Goal: Register for event/course

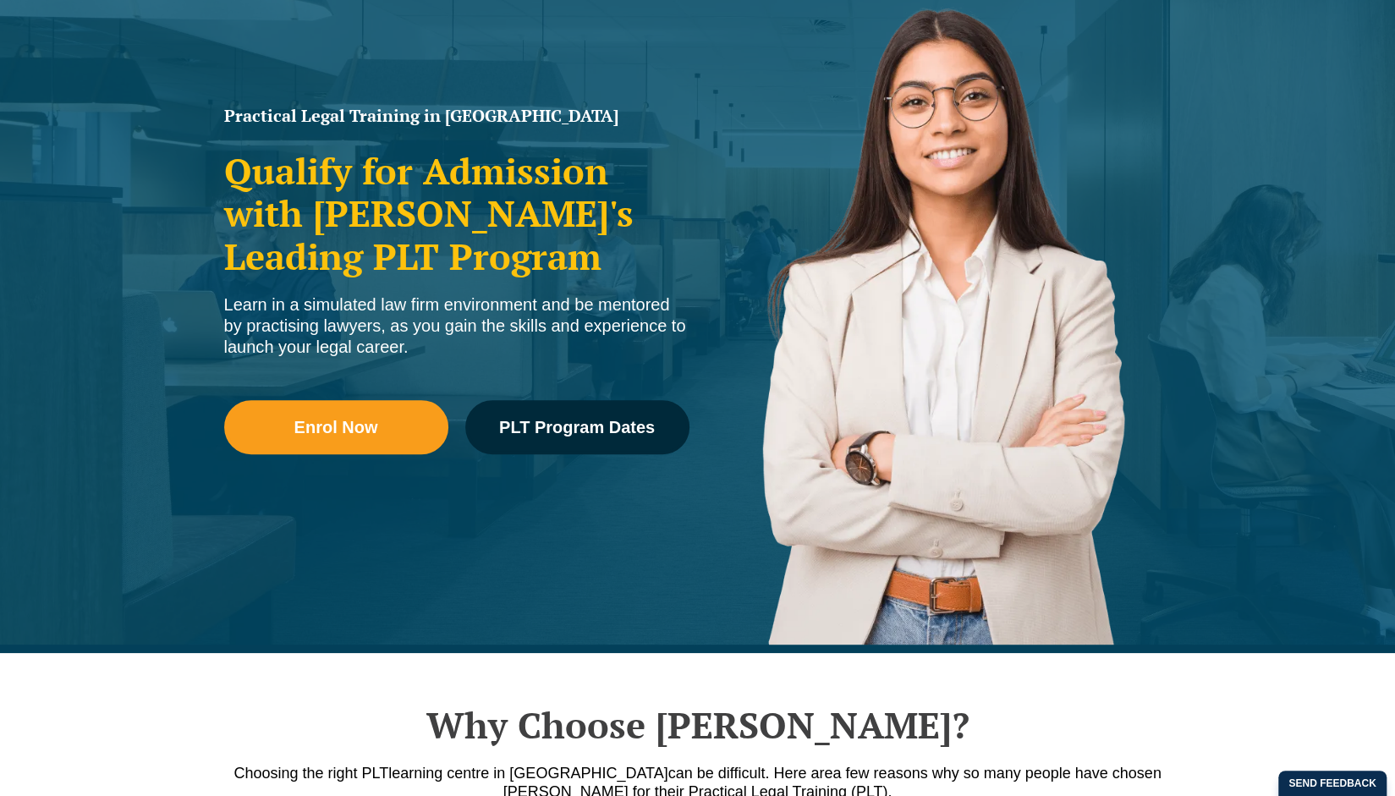
scroll to position [210, 0]
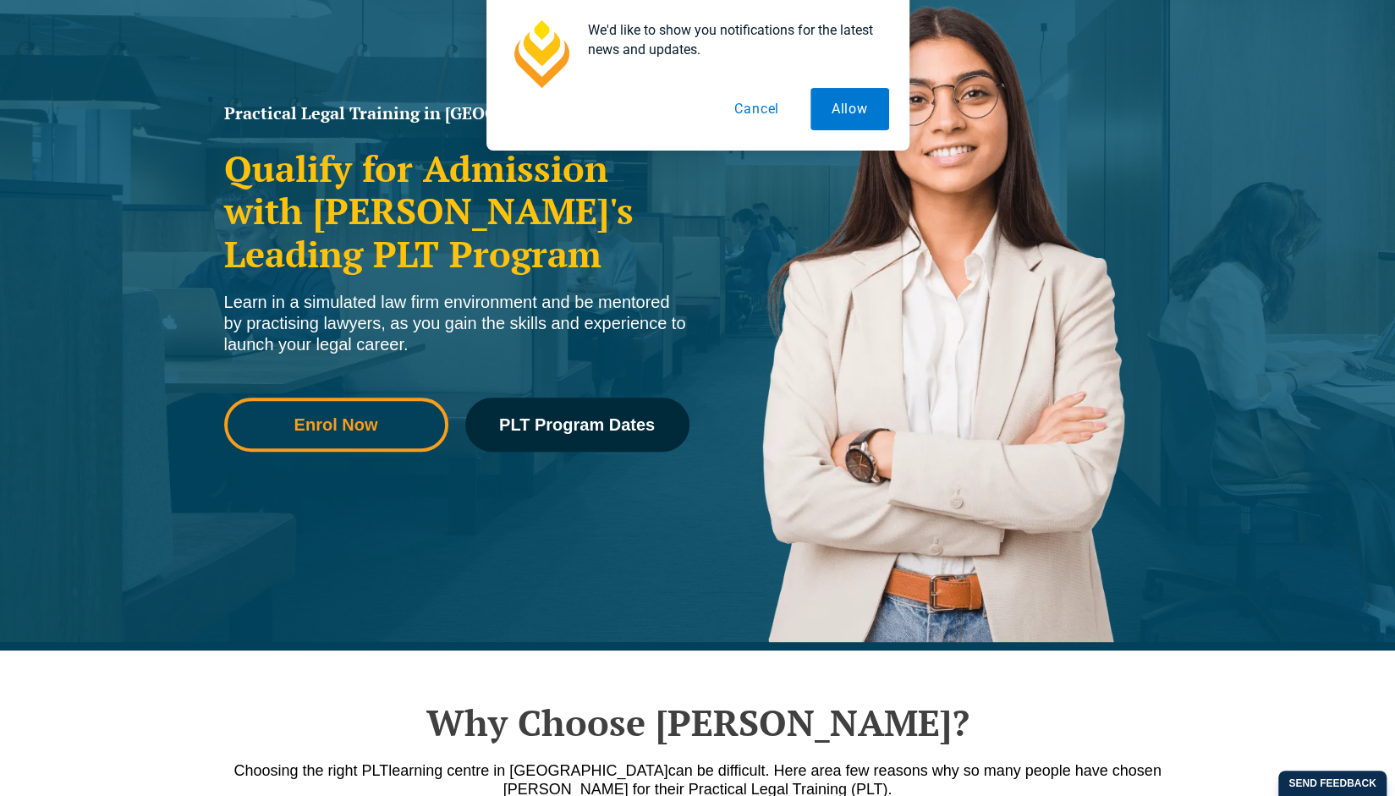
click at [396, 420] on span "Enrol Now" at bounding box center [336, 424] width 200 height 17
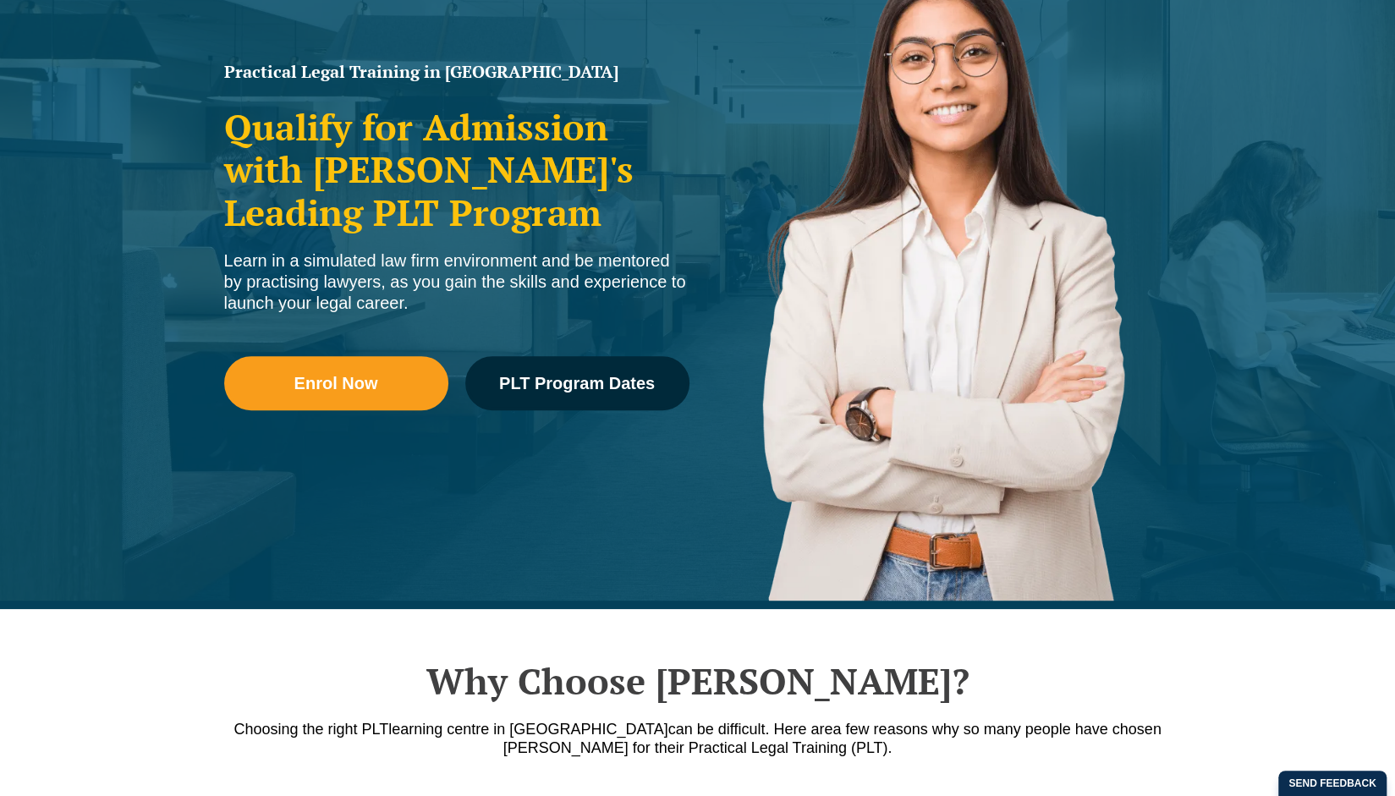
scroll to position [248, 0]
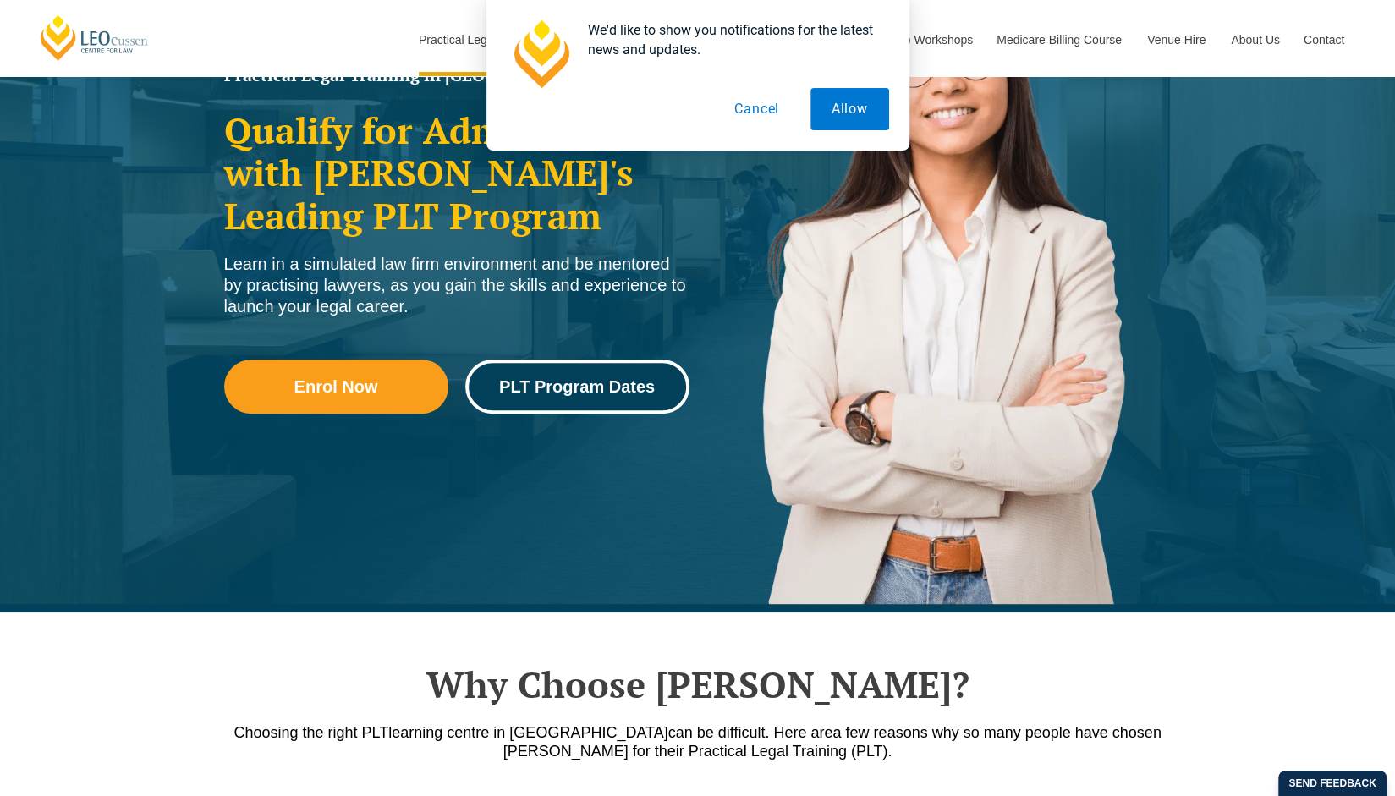
click at [546, 371] on link "PLT Program Dates" at bounding box center [577, 387] width 224 height 54
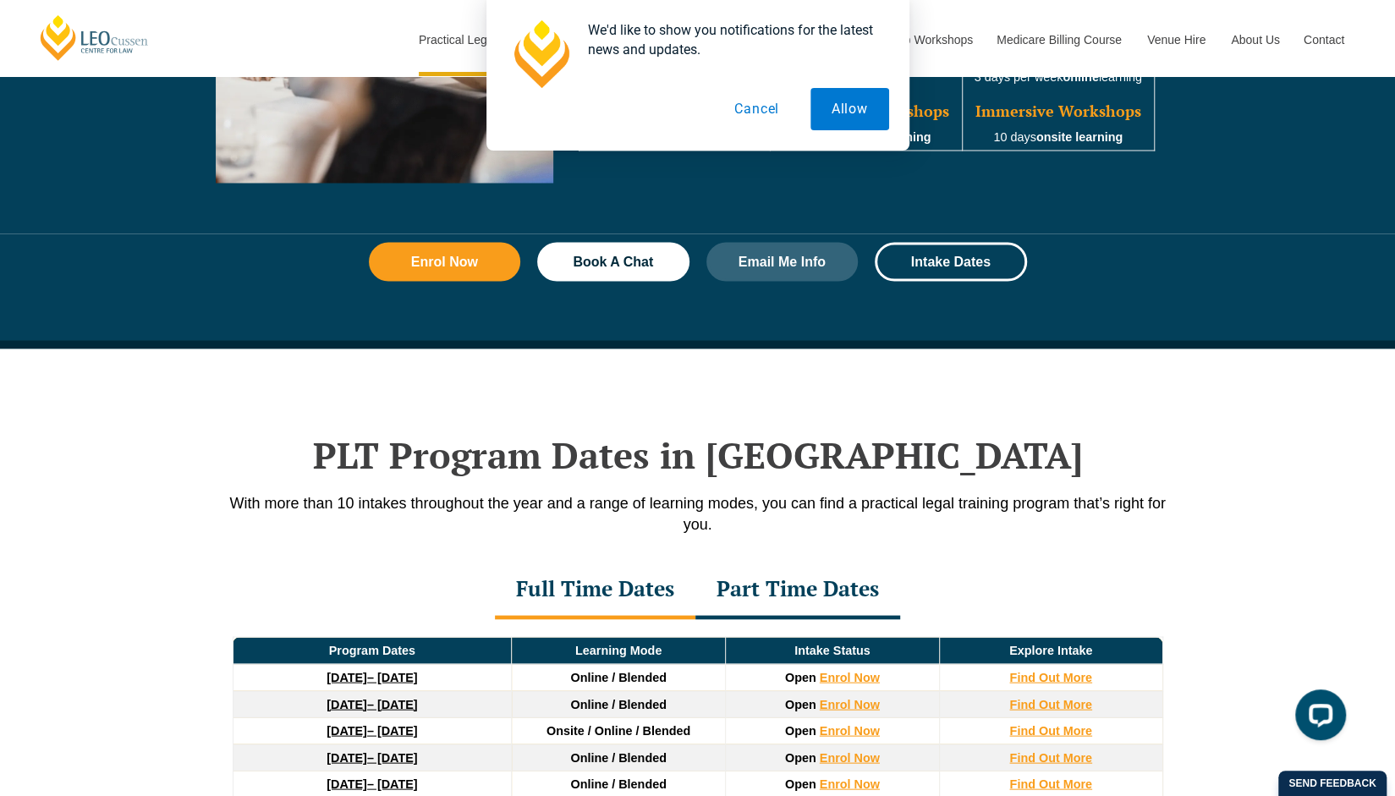
scroll to position [2183, 0]
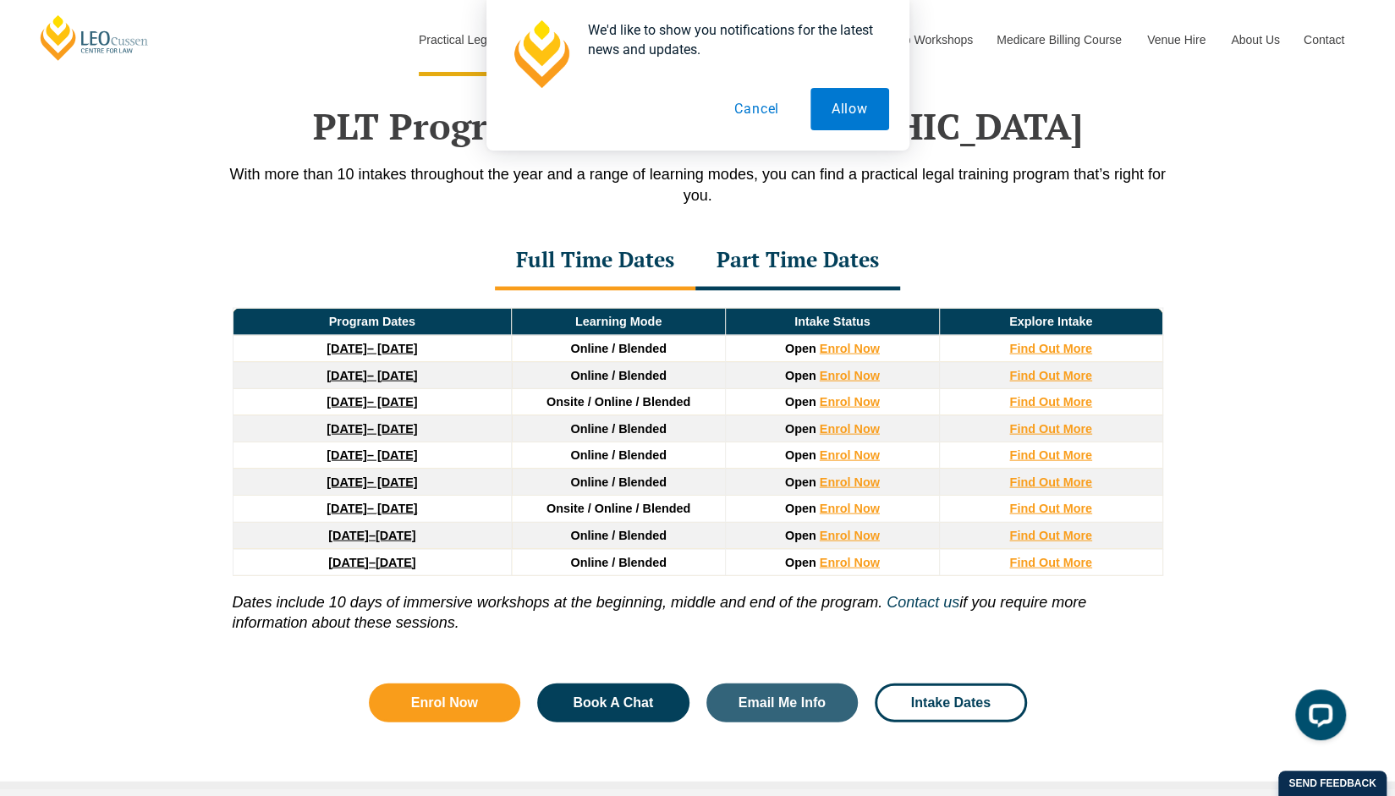
click at [802, 257] on div "Part Time Dates" at bounding box center [797, 261] width 205 height 59
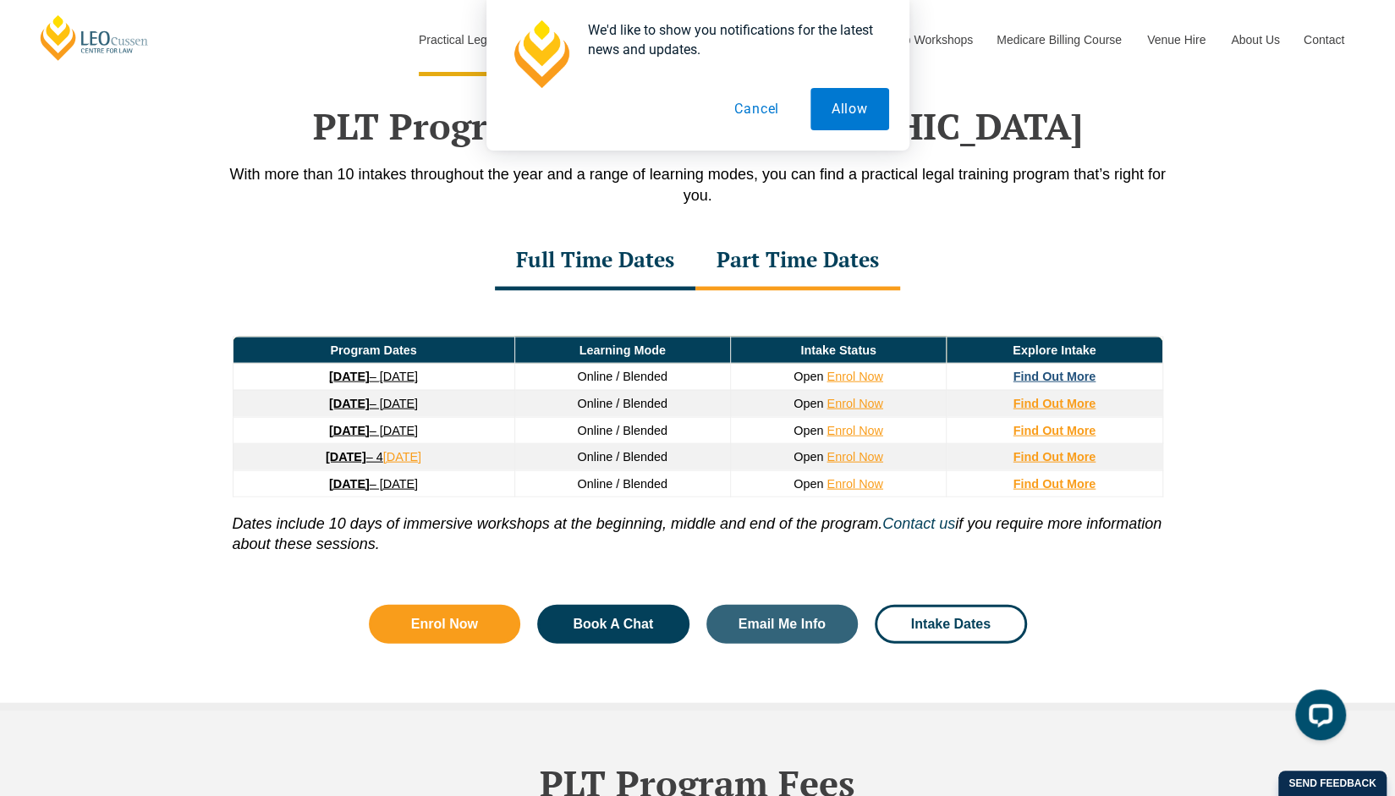
click at [1034, 370] on strong "Find Out More" at bounding box center [1054, 377] width 83 height 14
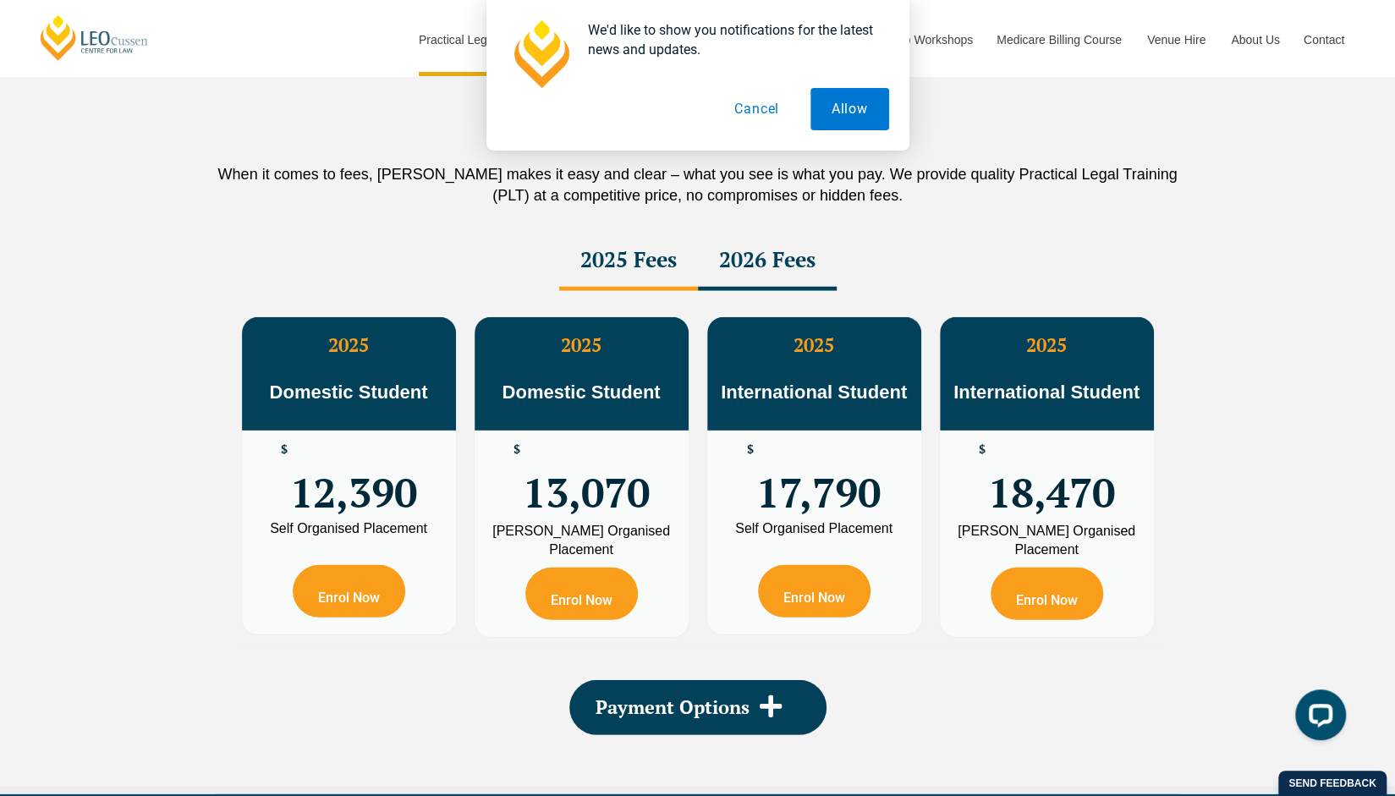
scroll to position [2925, 0]
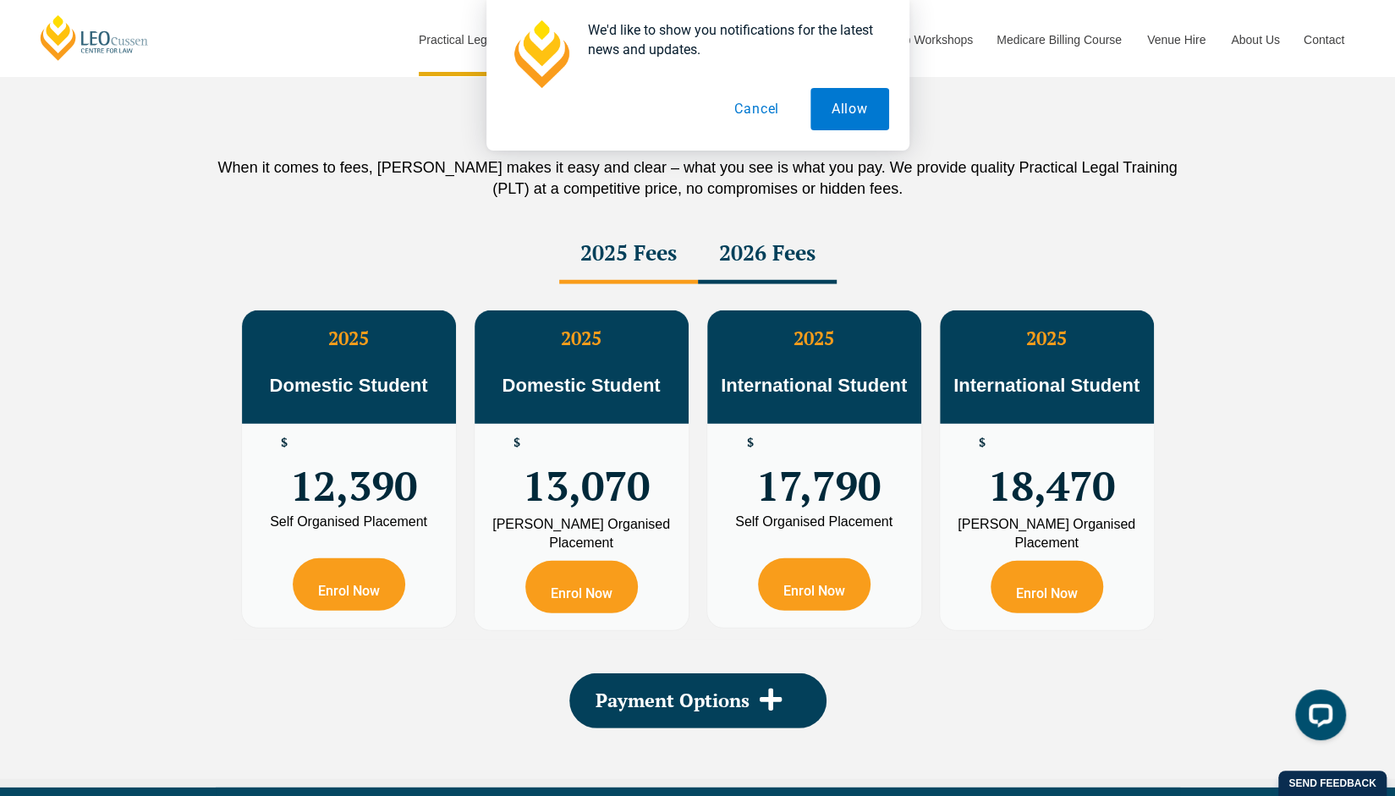
click at [791, 241] on div "2026 Fees" at bounding box center [767, 254] width 139 height 59
click at [663, 225] on div "2025 Fees" at bounding box center [628, 254] width 139 height 59
click at [761, 225] on div "2026 Fees" at bounding box center [767, 254] width 139 height 59
click at [660, 225] on div "2025 Fees" at bounding box center [628, 254] width 139 height 59
click at [760, 225] on div "2026 Fees" at bounding box center [767, 254] width 139 height 59
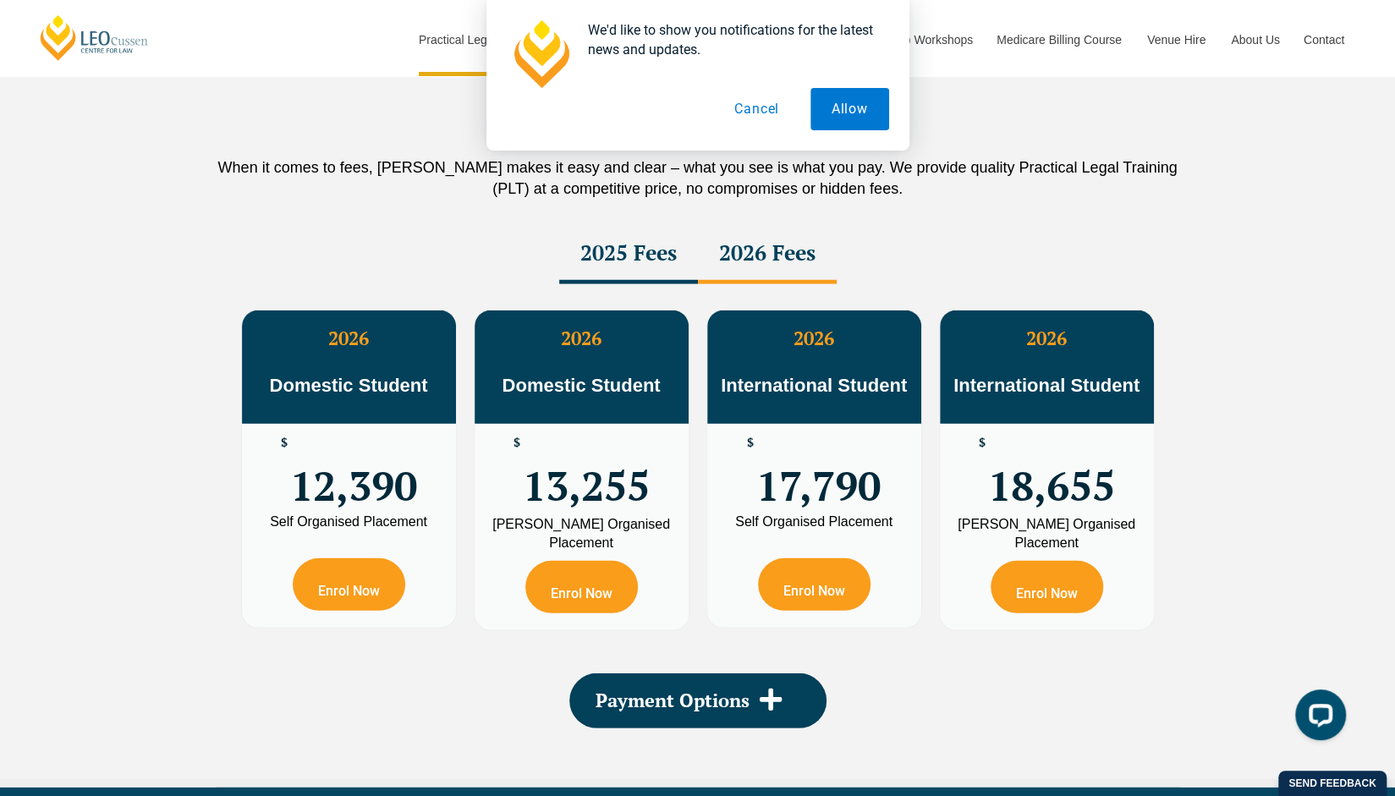
scroll to position [2524, 0]
